Goal: Information Seeking & Learning: Learn about a topic

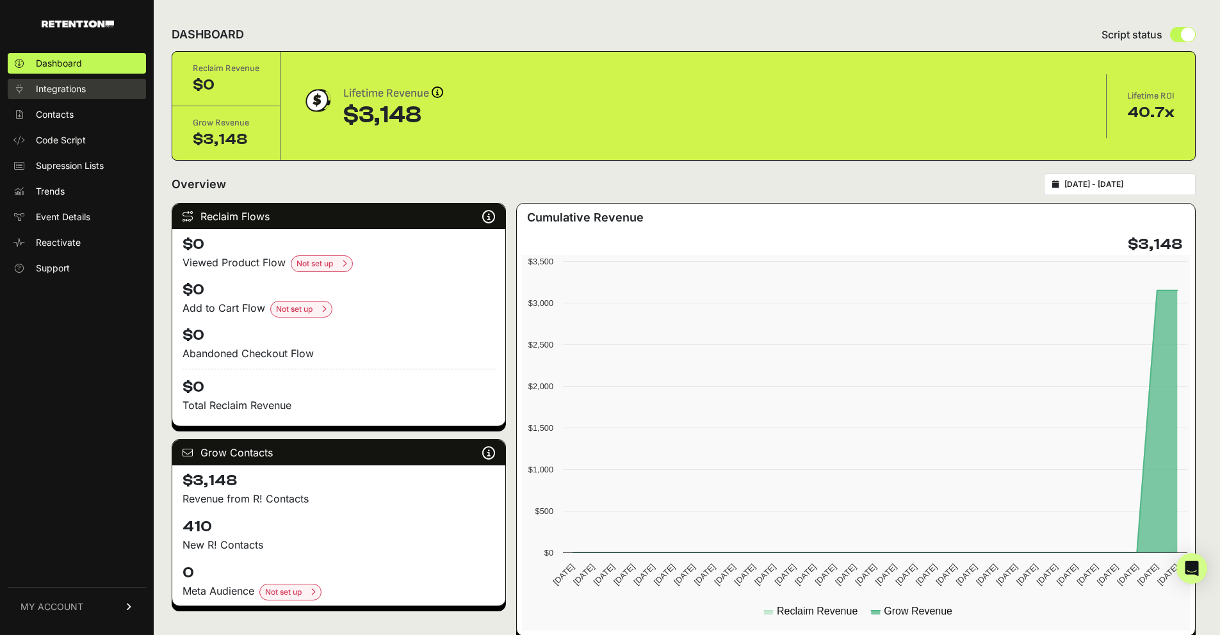
click at [83, 91] on span "Integrations" at bounding box center [61, 89] width 50 height 13
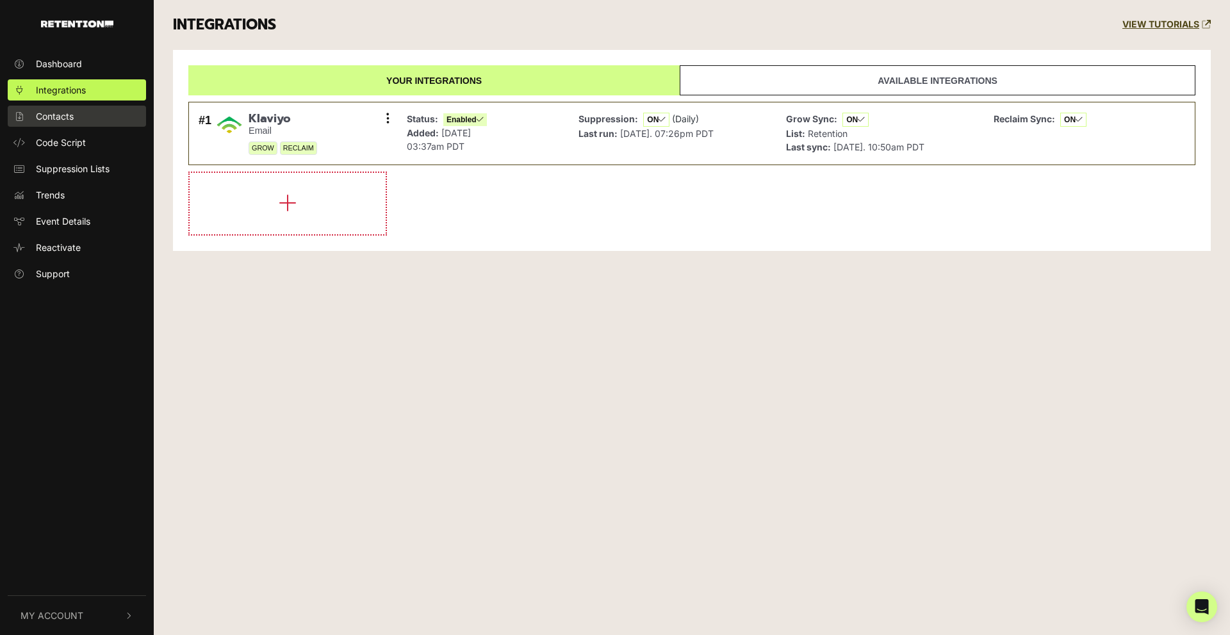
click at [54, 118] on span "Contacts" at bounding box center [55, 116] width 38 height 13
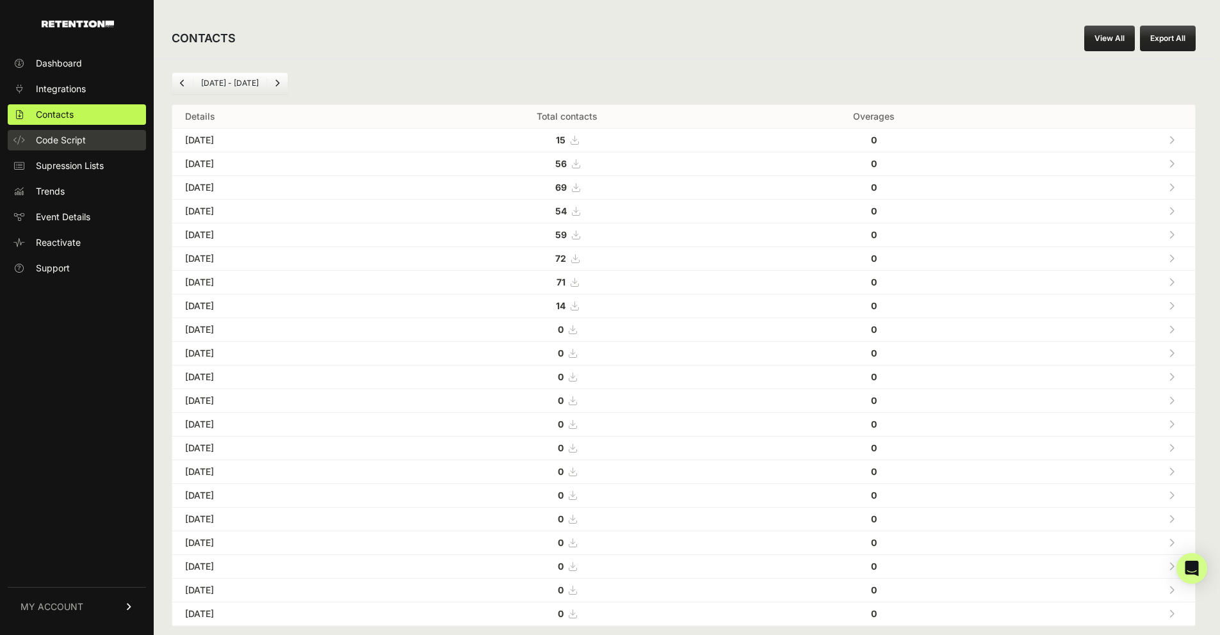
click at [66, 142] on span "Code Script" at bounding box center [61, 140] width 50 height 13
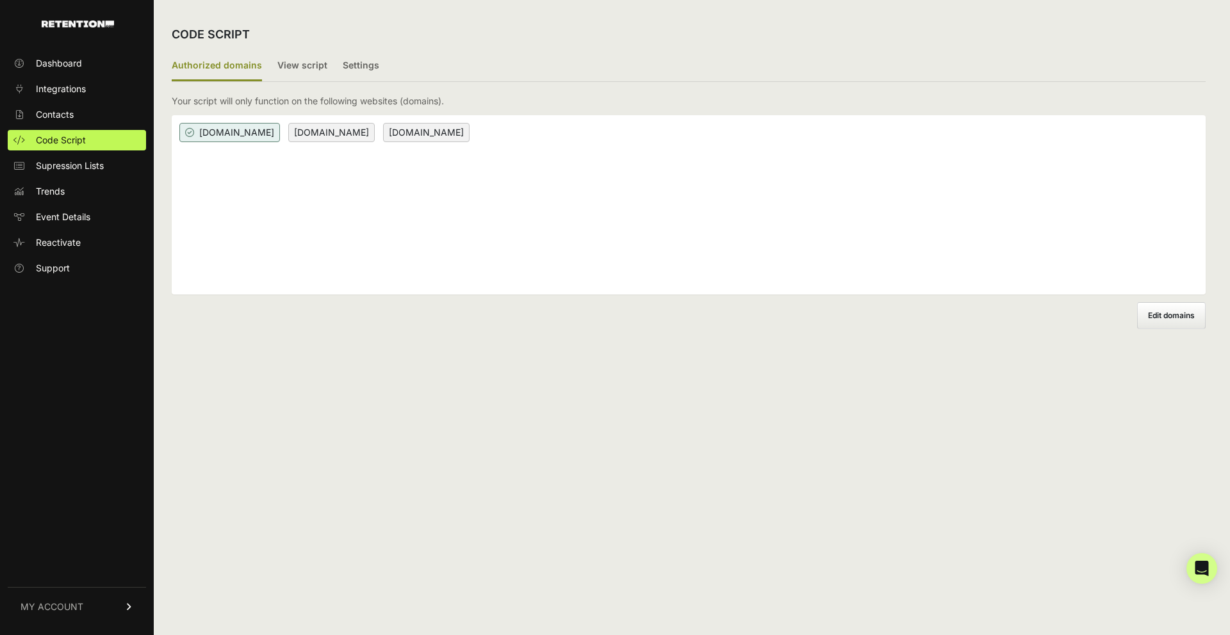
click at [63, 163] on span "Supression Lists" at bounding box center [70, 165] width 68 height 13
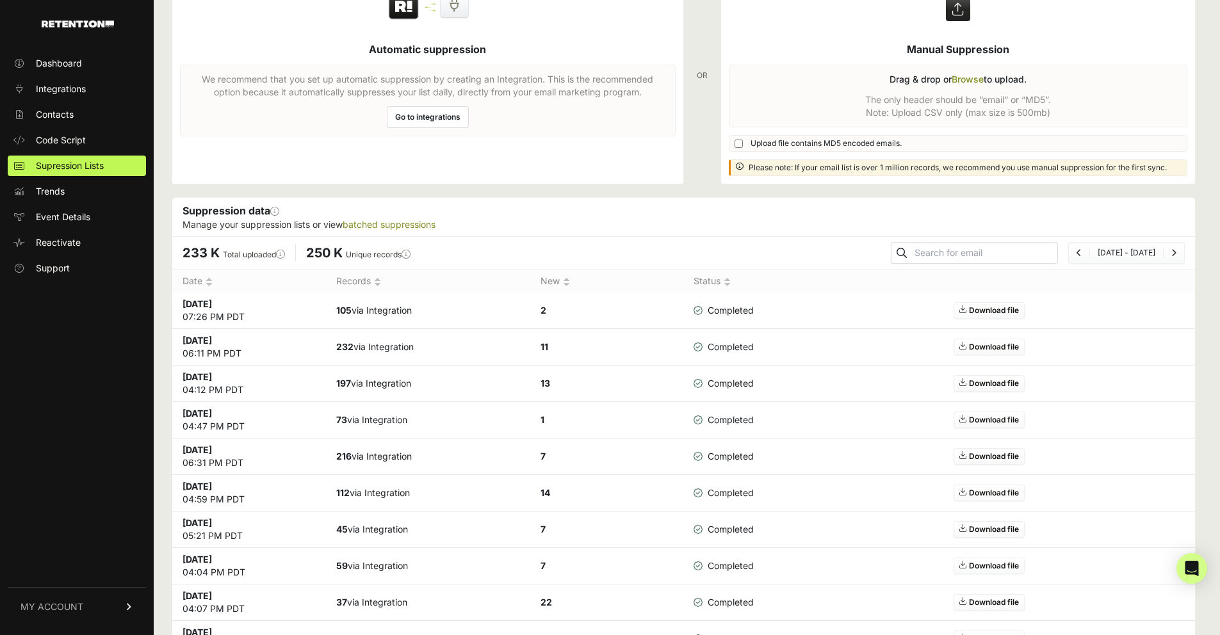
scroll to position [130, 0]
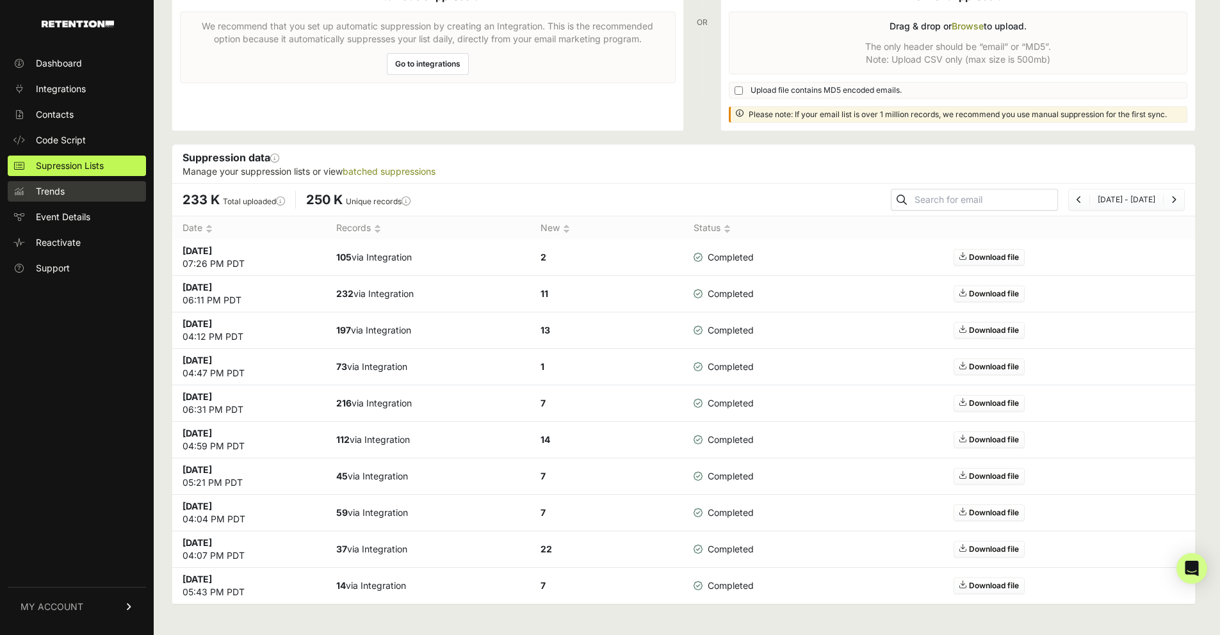
click at [58, 193] on span "Trends" at bounding box center [50, 191] width 29 height 13
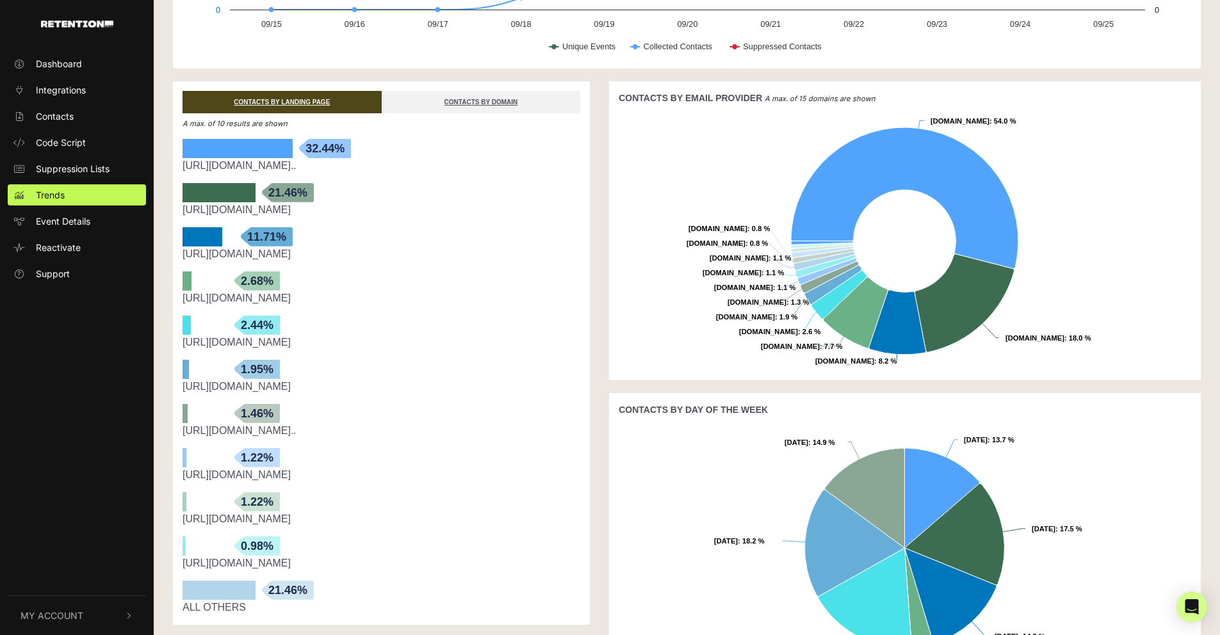
scroll to position [221, 0]
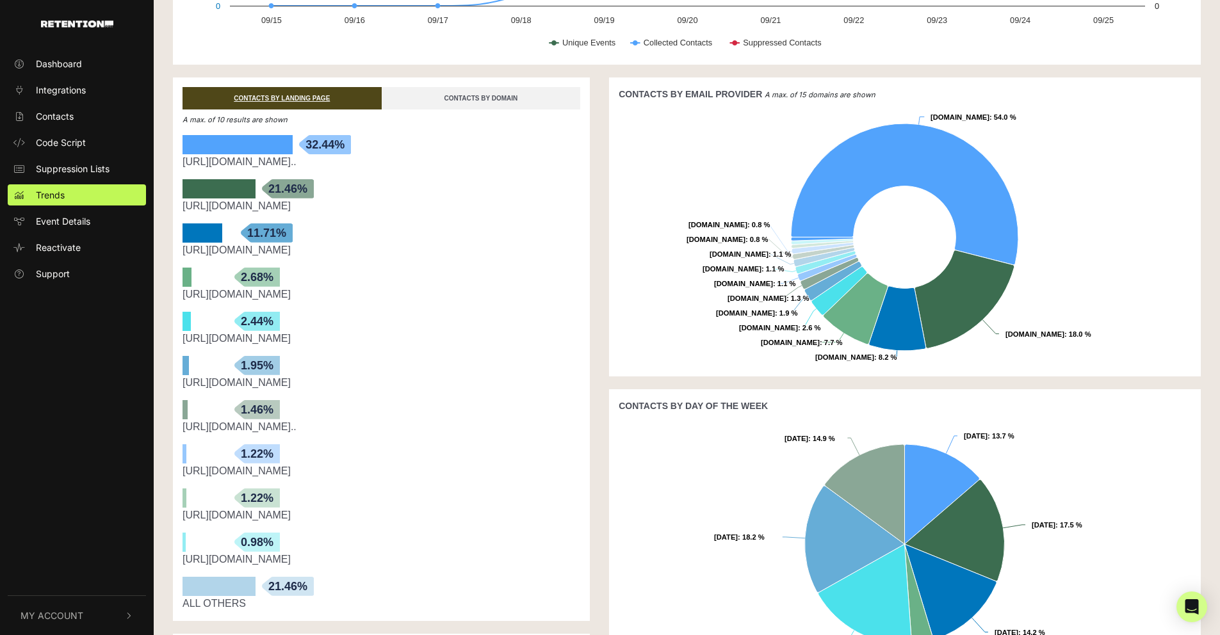
click at [495, 96] on link "CONTACTS BY DOMAIN" at bounding box center [481, 98] width 199 height 22
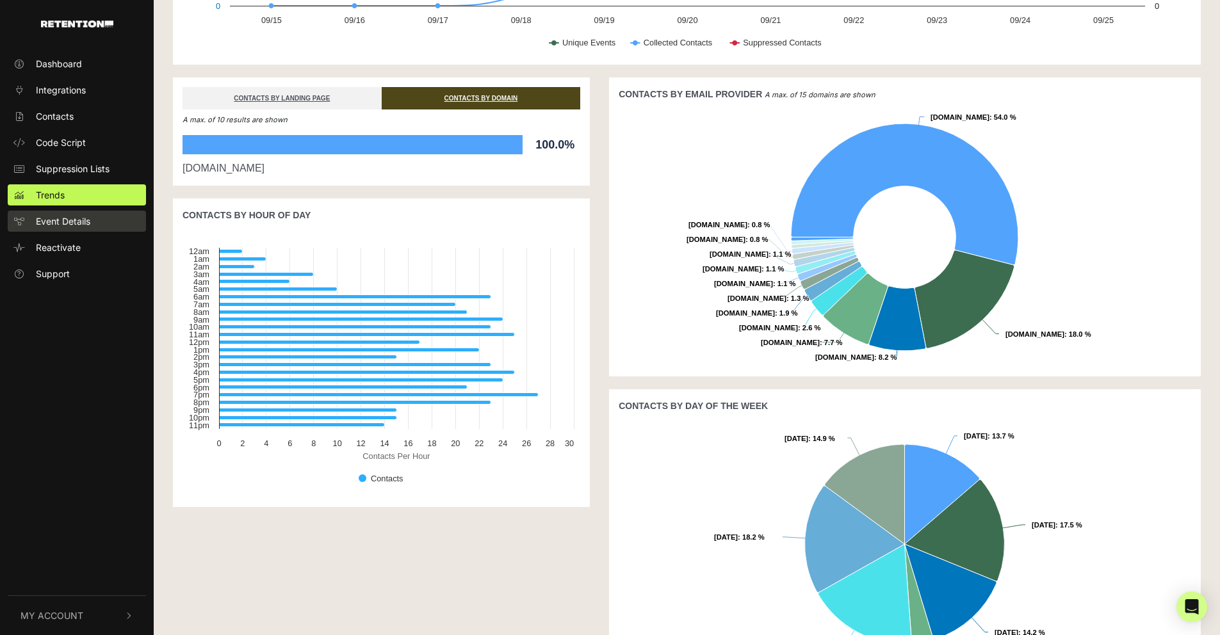
click at [78, 221] on span "Event Details" at bounding box center [63, 221] width 54 height 13
click at [92, 225] on link "Event Details" at bounding box center [77, 221] width 138 height 21
click at [94, 222] on link "Event Details" at bounding box center [77, 221] width 138 height 21
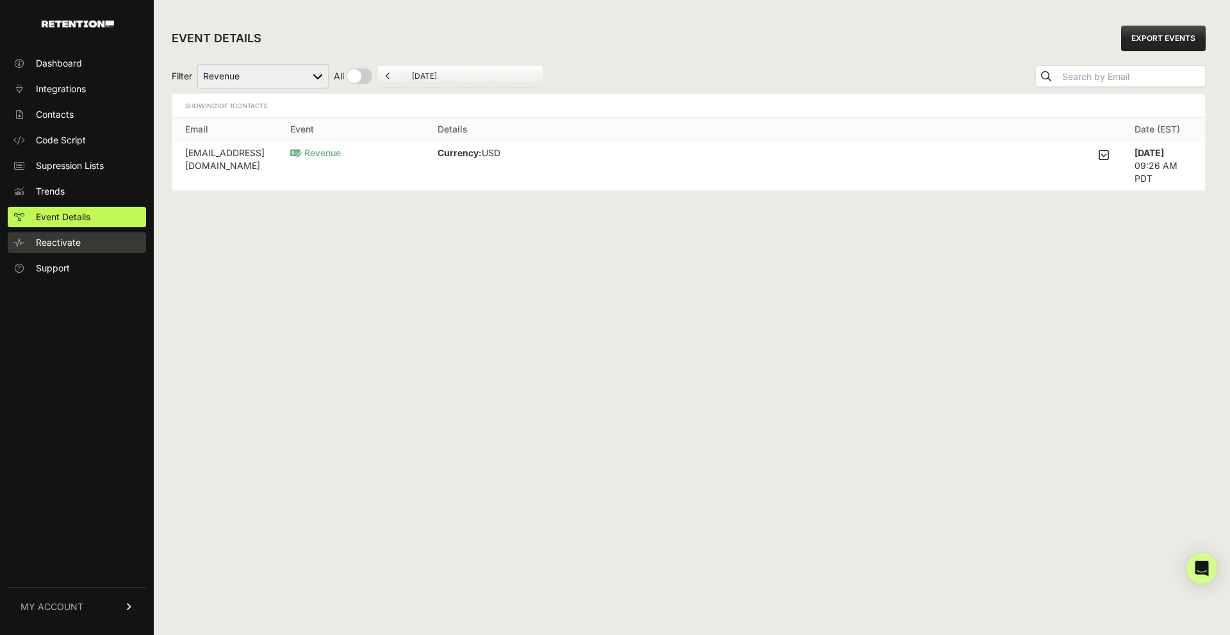
click at [35, 245] on link "Reactivate" at bounding box center [77, 242] width 138 height 20
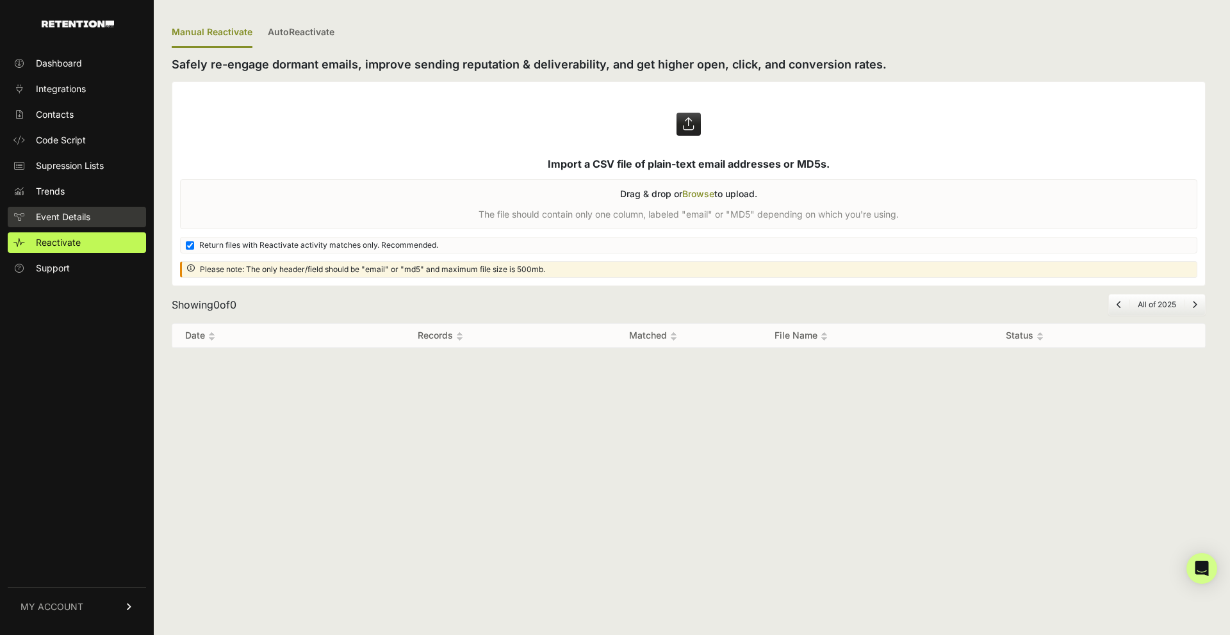
click at [59, 219] on span "Event Details" at bounding box center [63, 217] width 54 height 13
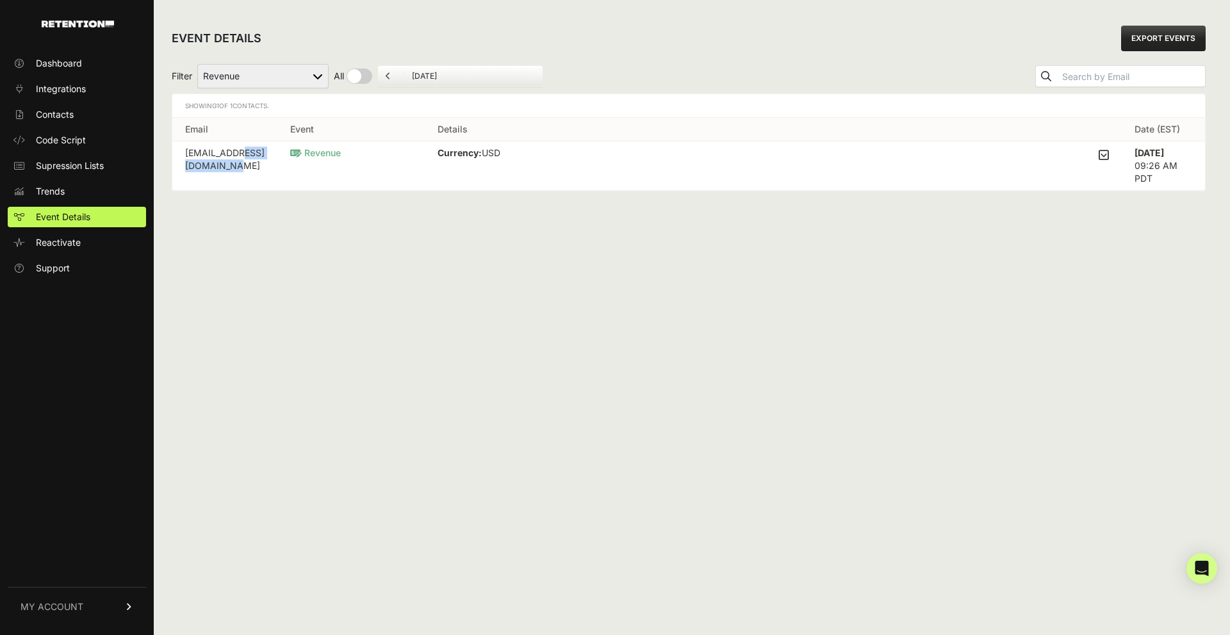
drag, startPoint x: 245, startPoint y: 155, endPoint x: 184, endPoint y: 154, distance: 60.8
click at [184, 154] on td "bgminc@aol.com" at bounding box center [224, 166] width 105 height 49
copy td "bgminc@aol.com"
drag, startPoint x: 615, startPoint y: 280, endPoint x: 609, endPoint y: 273, distance: 9.1
click at [615, 280] on div "EVENT DETAILS EXPORT EVENTS Filter Added to Cart Reclaim Checkout Started Recla…" at bounding box center [689, 317] width 1070 height 635
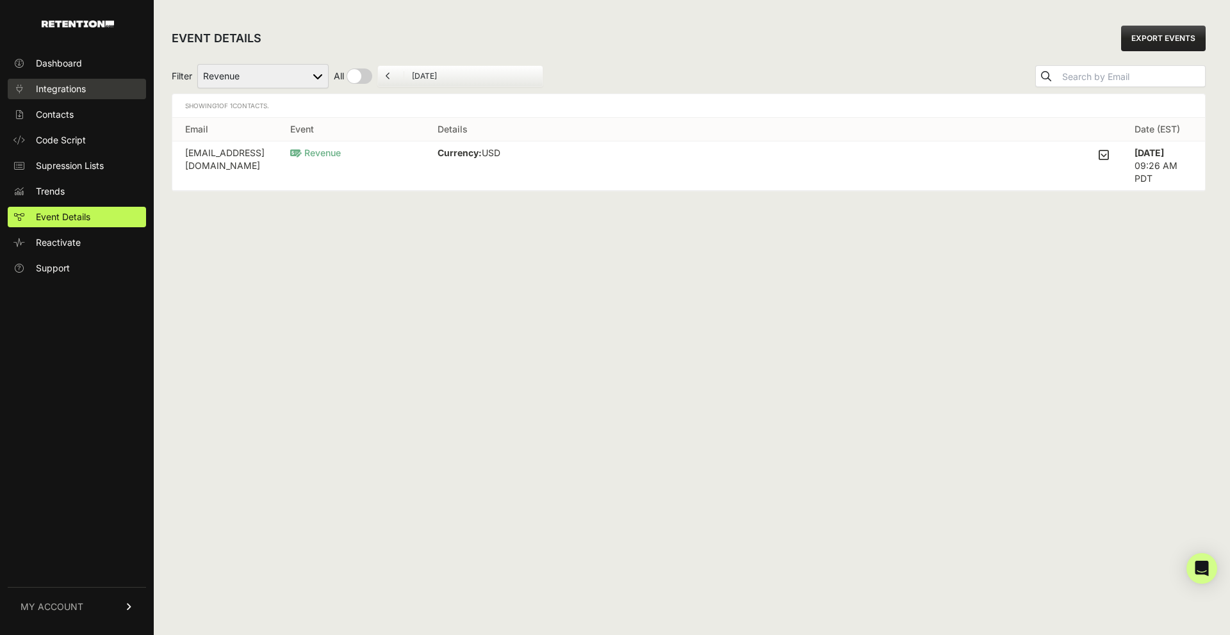
click at [63, 90] on span "Integrations" at bounding box center [61, 89] width 50 height 13
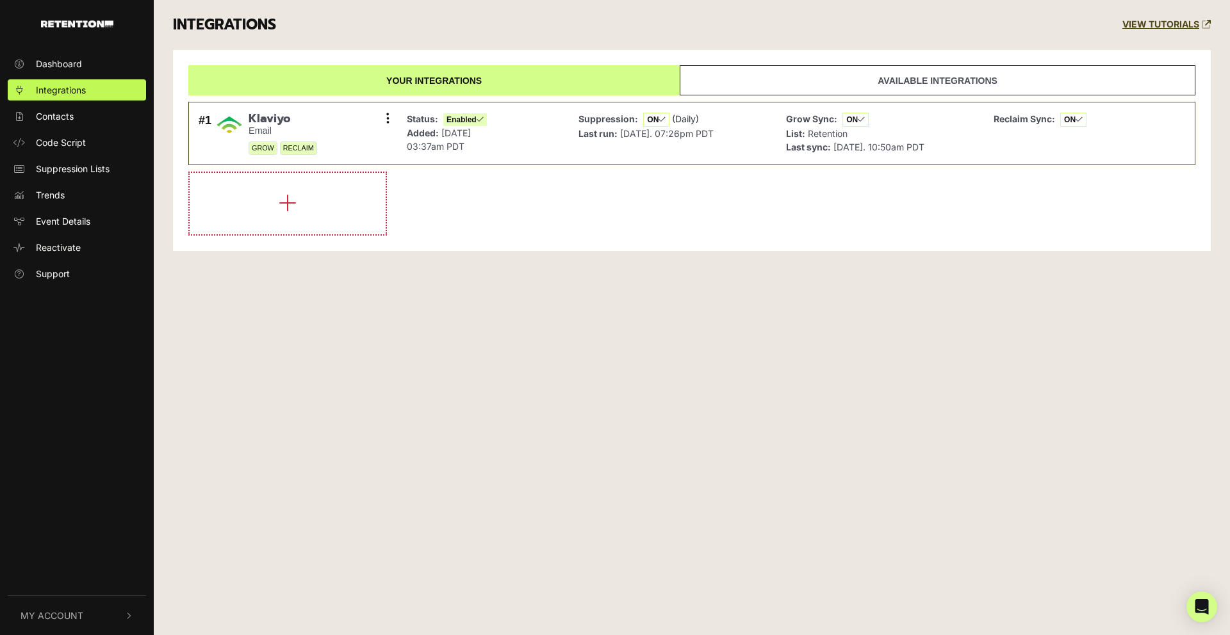
click at [919, 81] on link "Available integrations" at bounding box center [938, 80] width 516 height 30
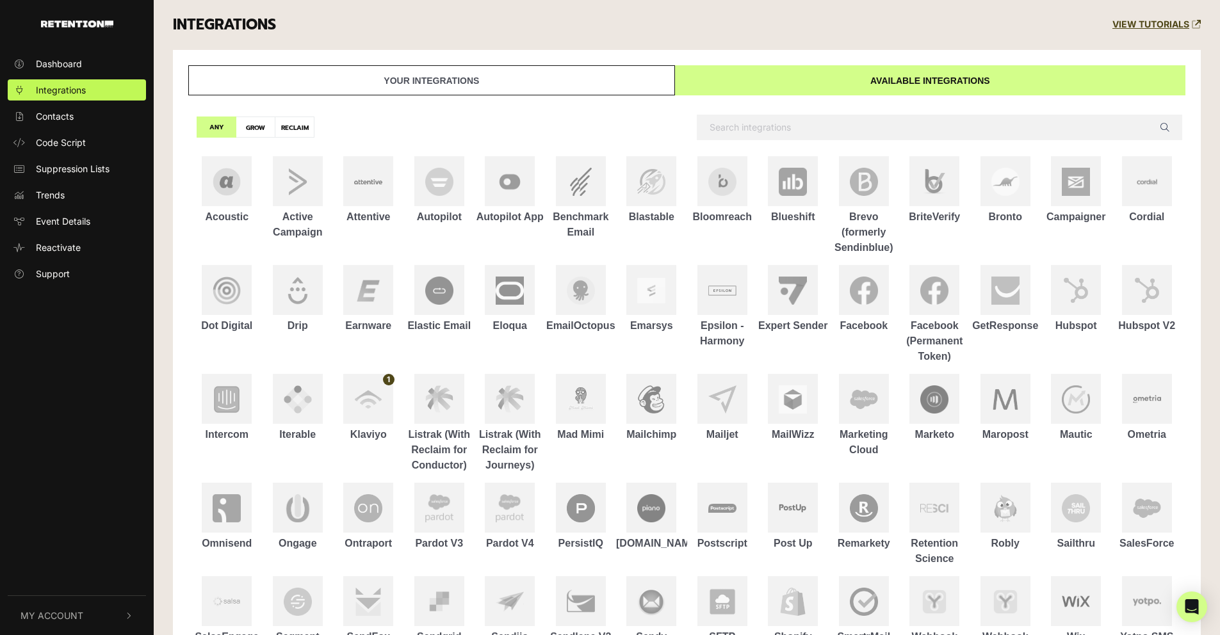
click at [518, 77] on link "Your integrations" at bounding box center [431, 80] width 487 height 30
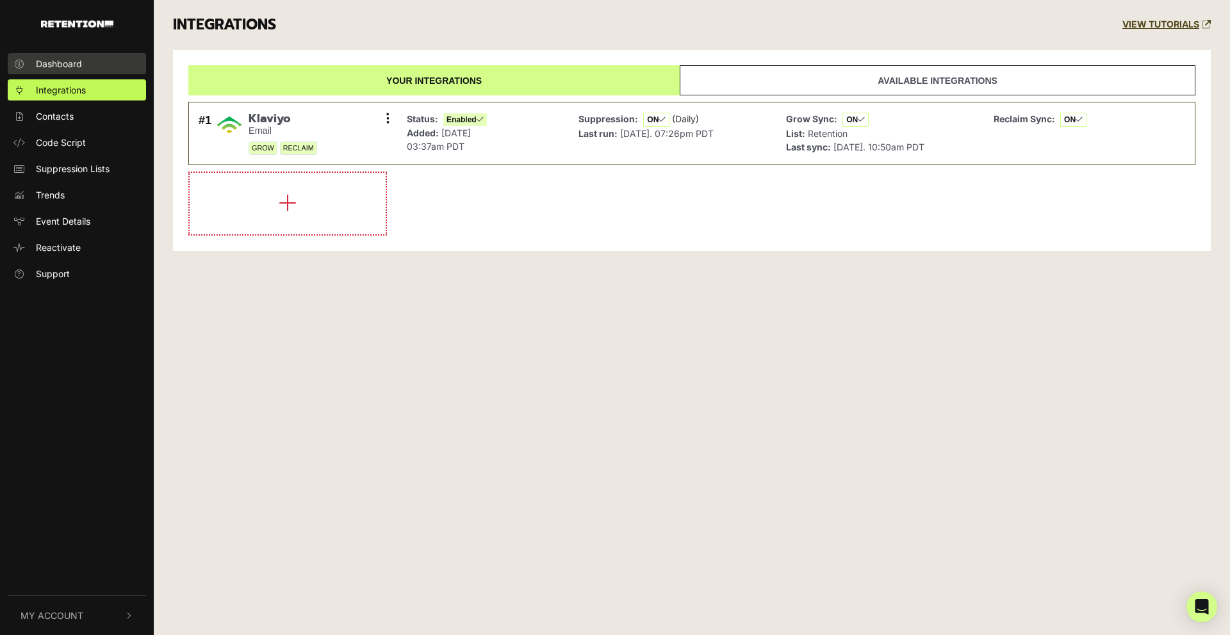
click at [40, 61] on span "Dashboard" at bounding box center [59, 63] width 46 height 13
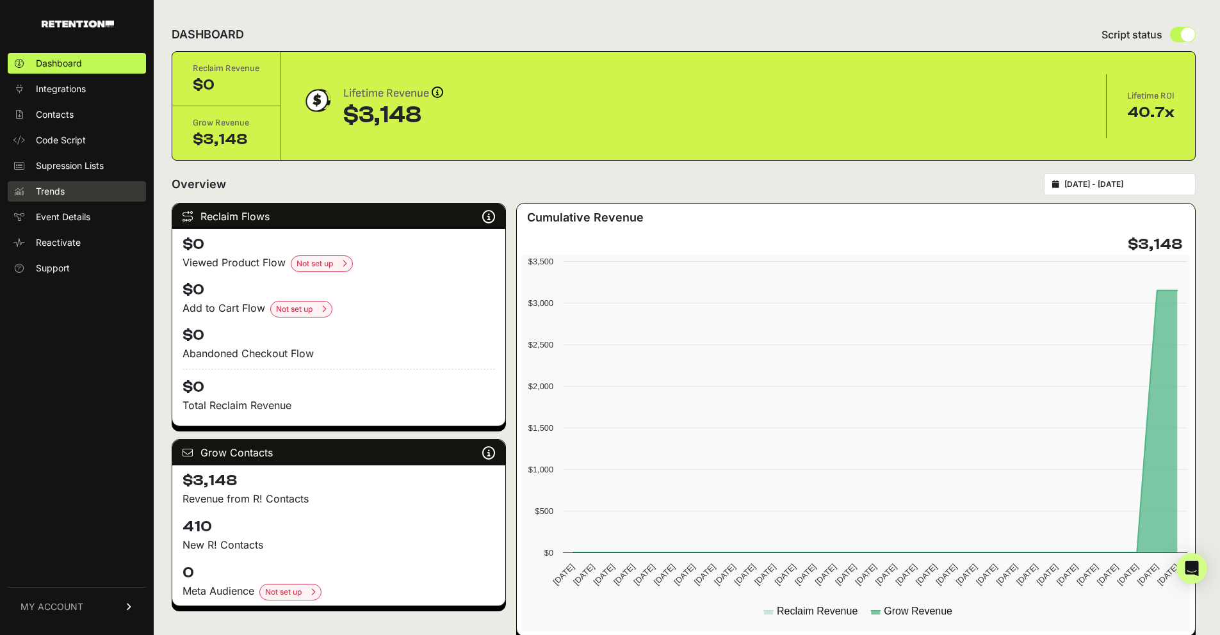
click at [51, 191] on span "Trends" at bounding box center [50, 191] width 29 height 13
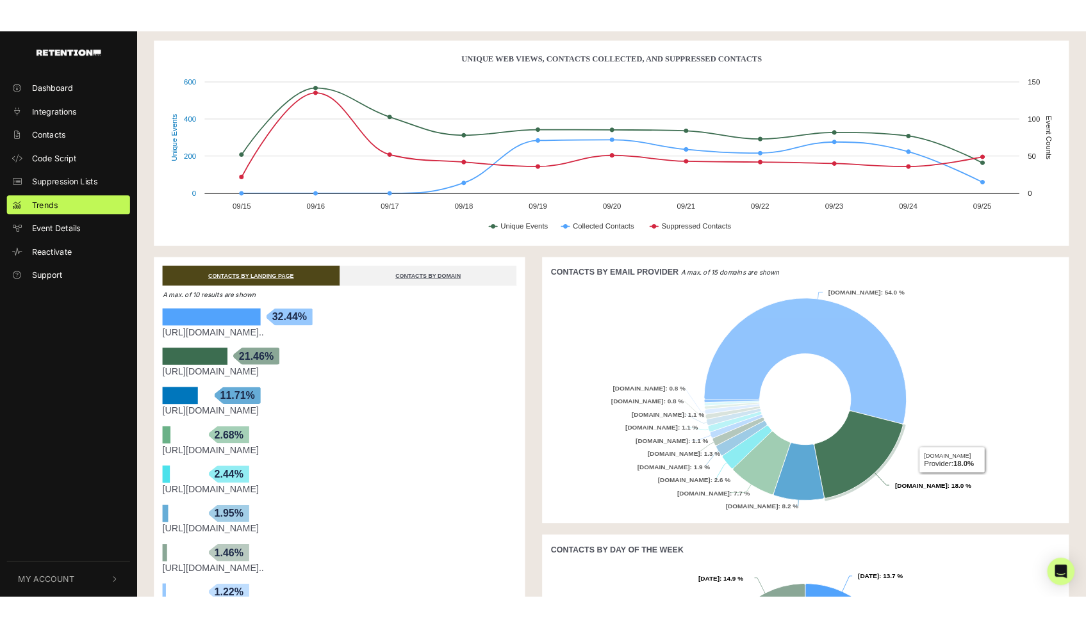
scroll to position [17, 0]
